Goal: Transaction & Acquisition: Obtain resource

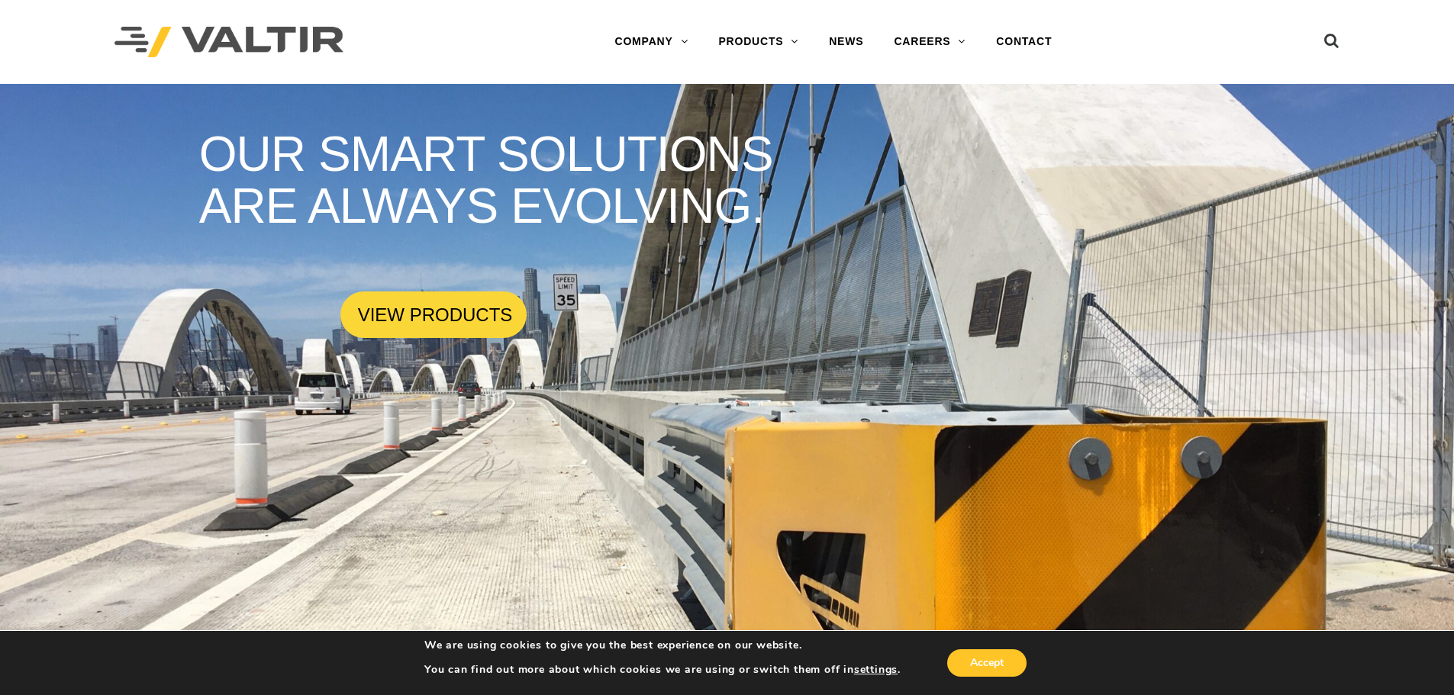
click at [461, 340] on rs-slide "OUR SMART SOLUTIONS ARE ALWAYS EVOLVING. VIEW PRODUCTS" at bounding box center [727, 431] width 1454 height 695
click at [456, 327] on link "VIEW PRODUCTS" at bounding box center [433, 315] width 186 height 47
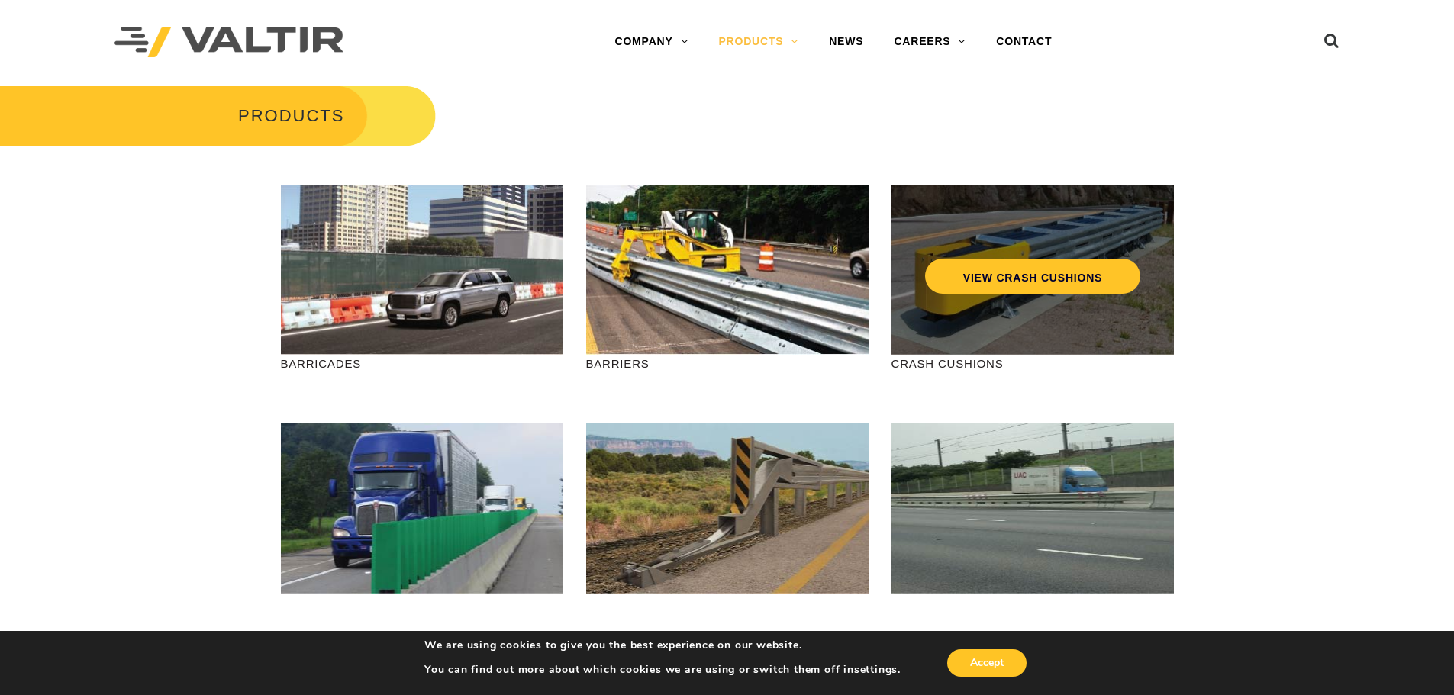
click at [995, 340] on div "VIEW CRASH CUSHIONS" at bounding box center [1033, 270] width 282 height 170
click at [1018, 279] on link "VIEW CRASH CUSHIONS" at bounding box center [1031, 276] width 215 height 35
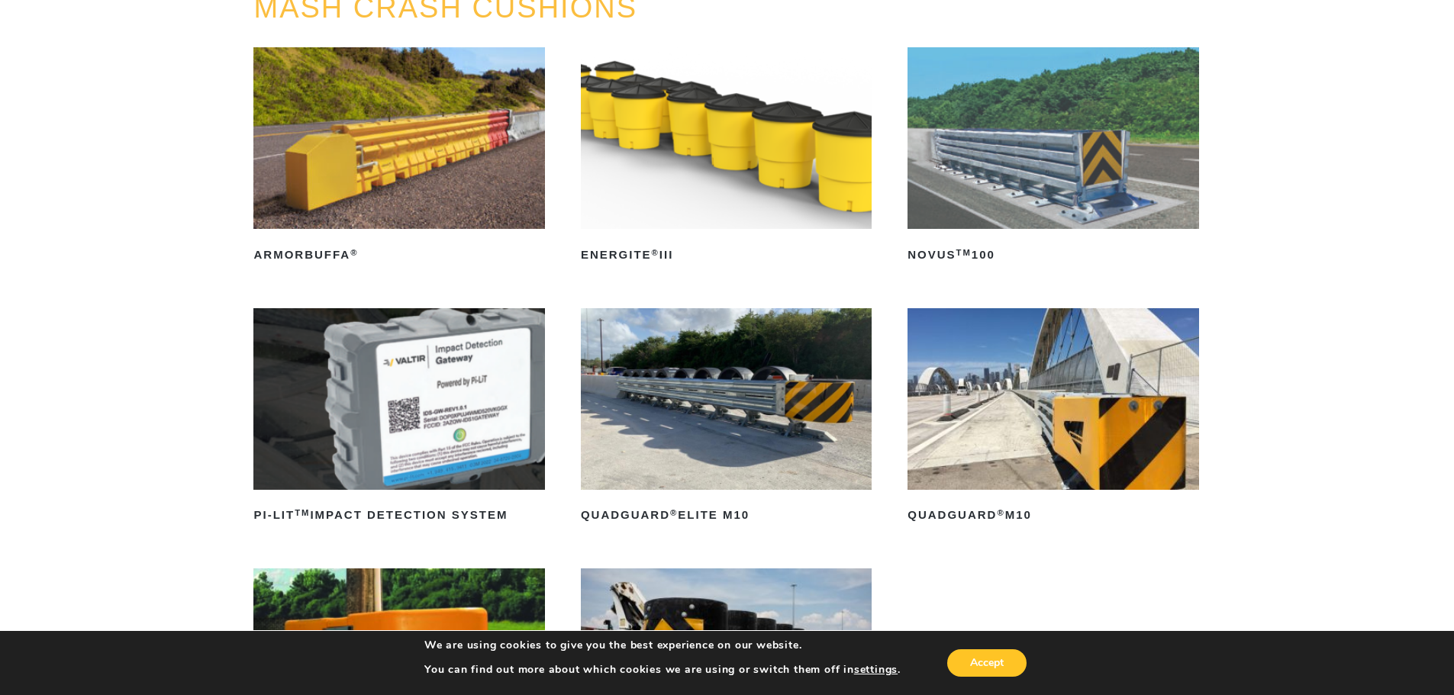
scroll to position [229, 0]
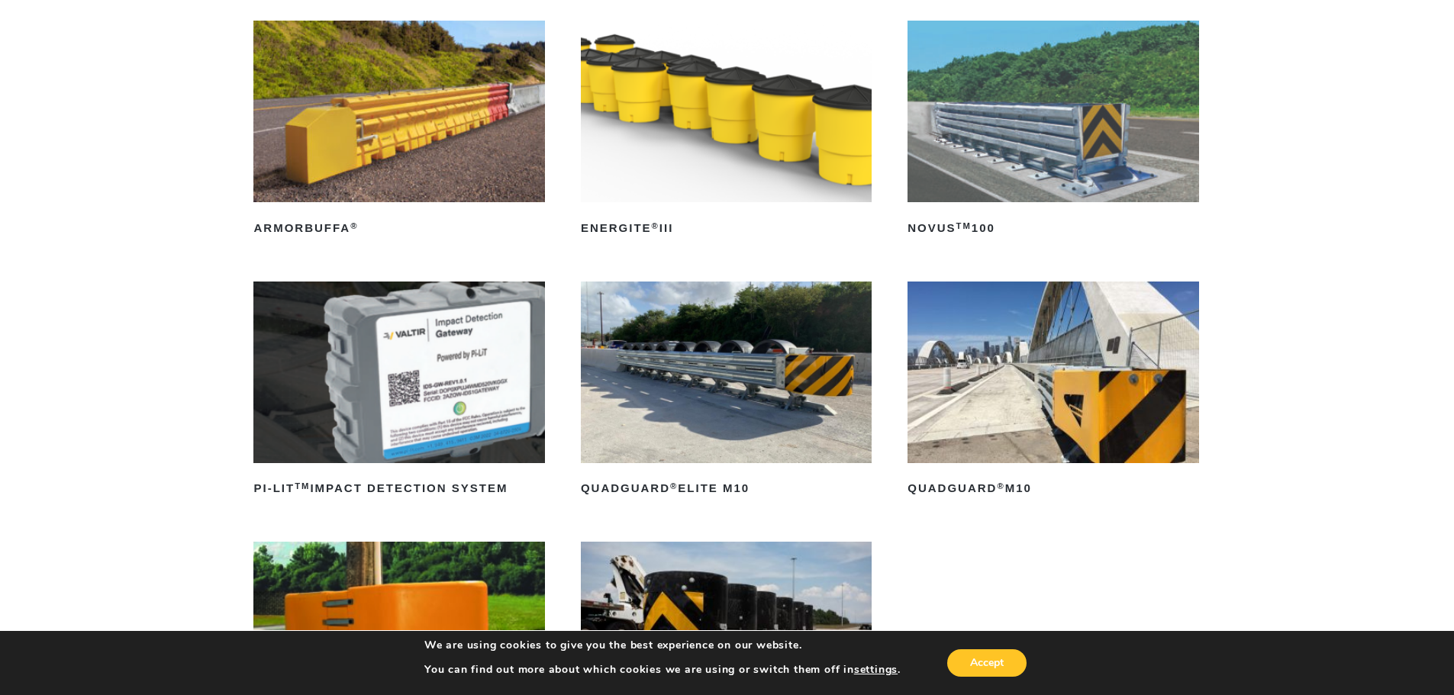
click at [1021, 395] on img at bounding box center [1053, 373] width 291 height 182
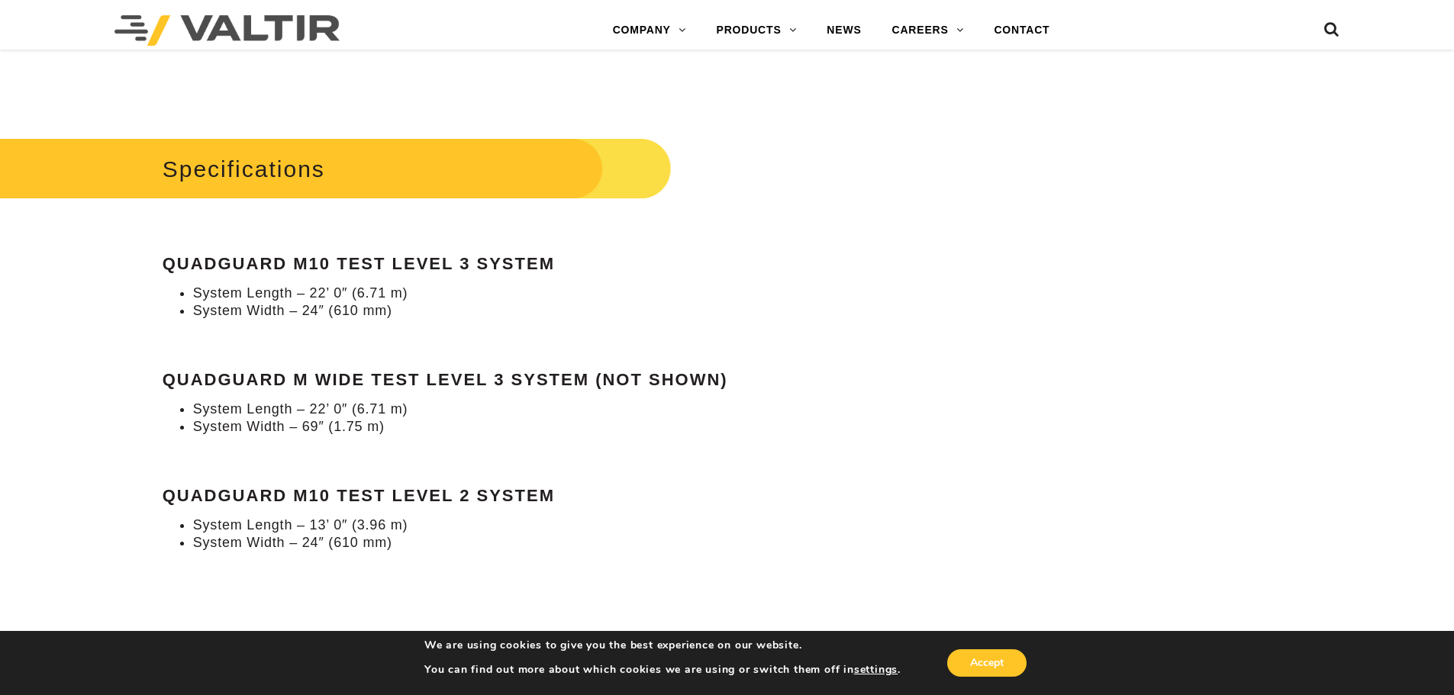
scroll to position [1374, 0]
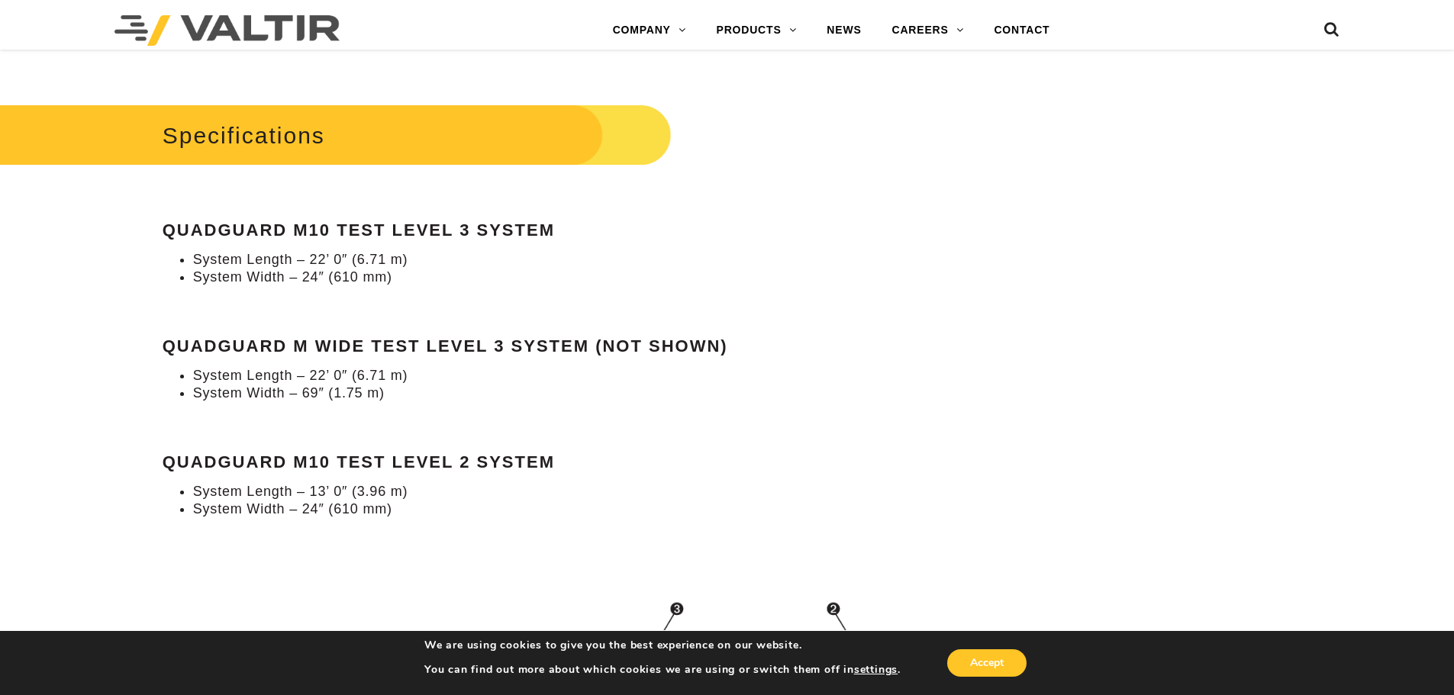
click at [224, 231] on strong "QuadGuard M10 Test Level 3 System" at bounding box center [359, 230] width 392 height 19
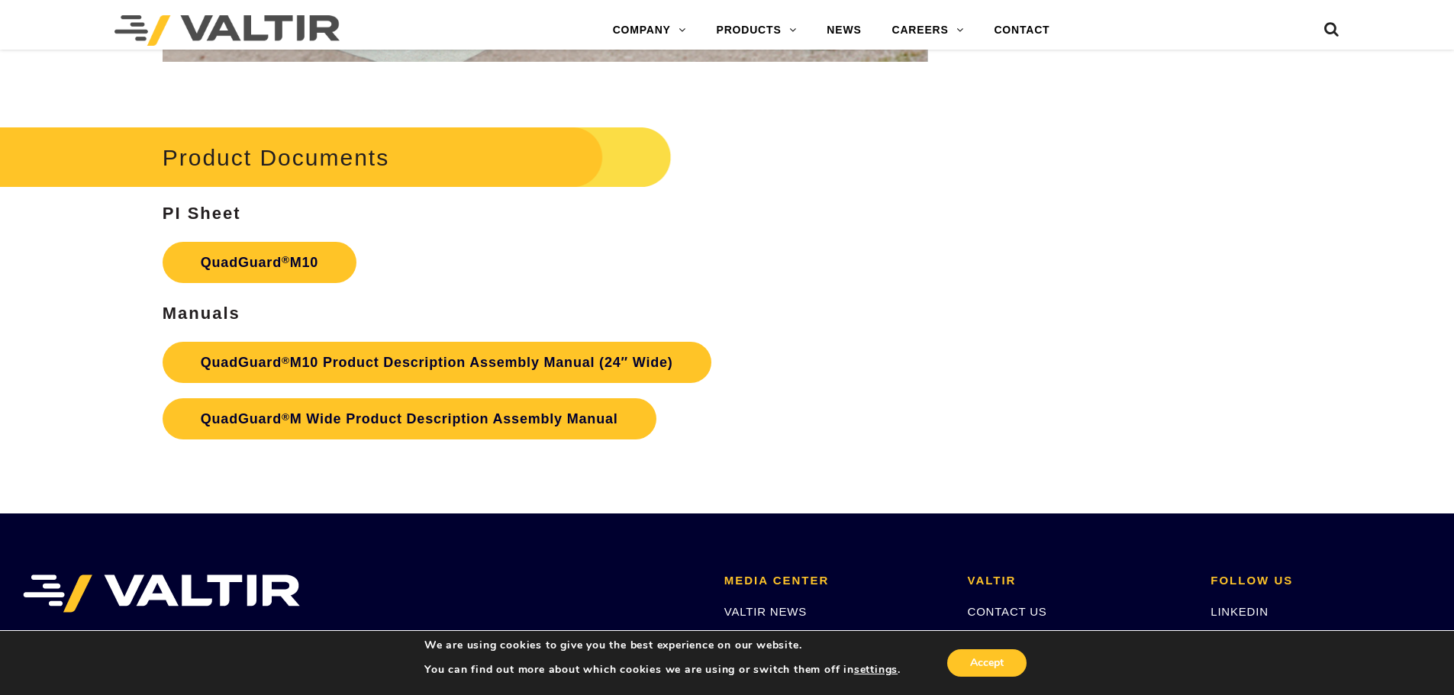
scroll to position [5726, 0]
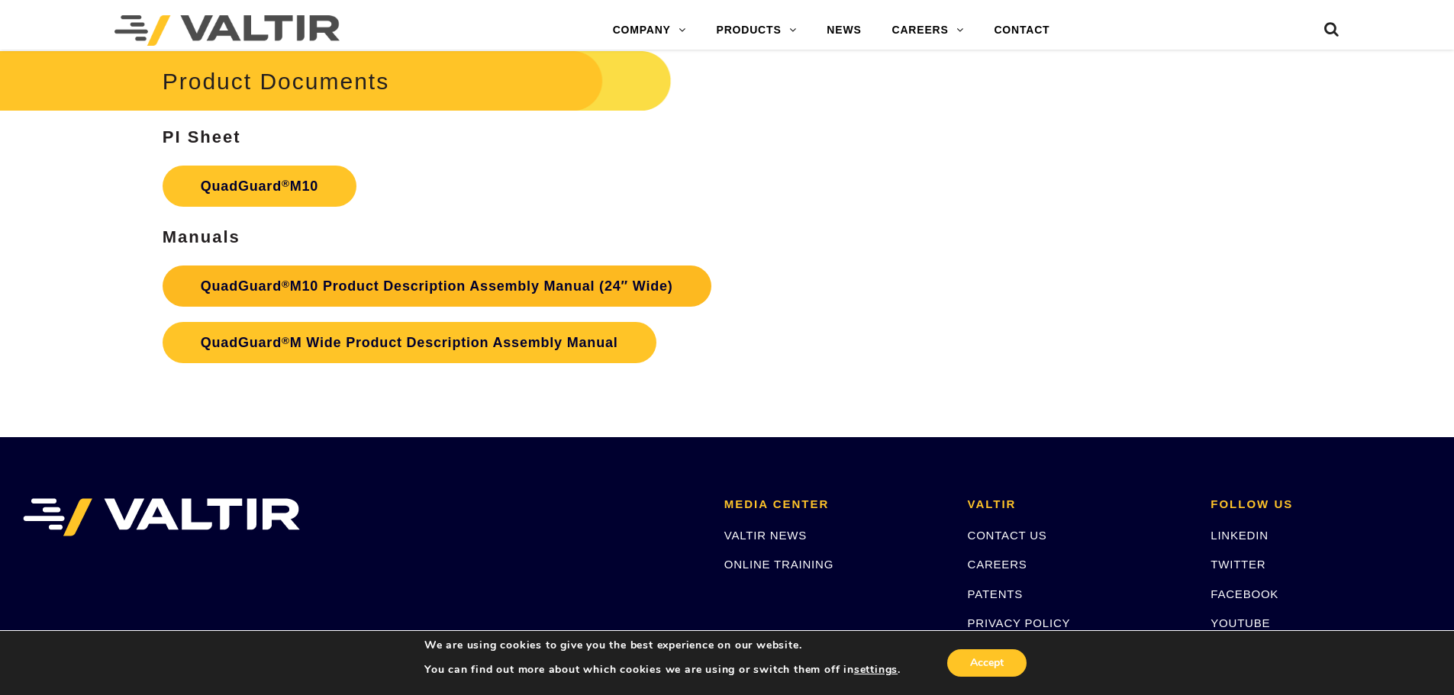
click at [304, 284] on link "QuadGuard ® M10 Product Description Assembly Manual (24″ Wide)" at bounding box center [437, 286] width 549 height 41
